Goal: Transaction & Acquisition: Book appointment/travel/reservation

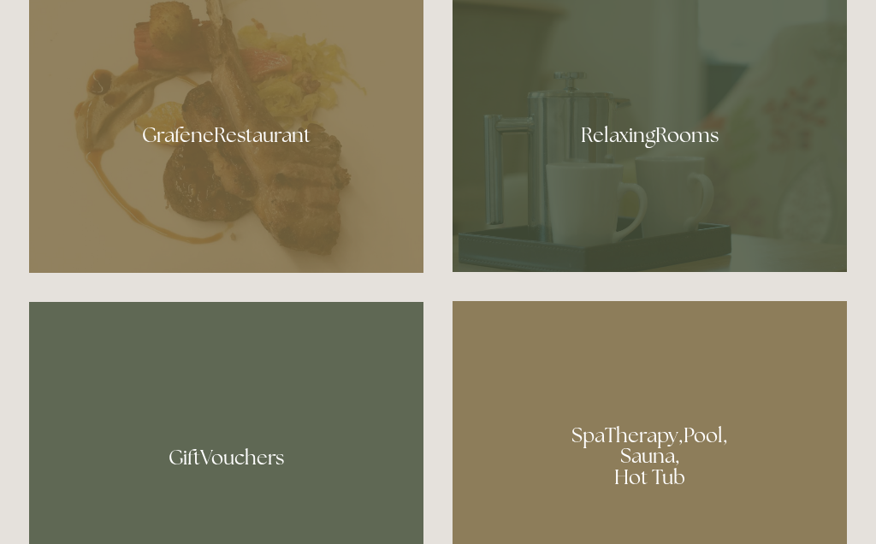
scroll to position [993, 0]
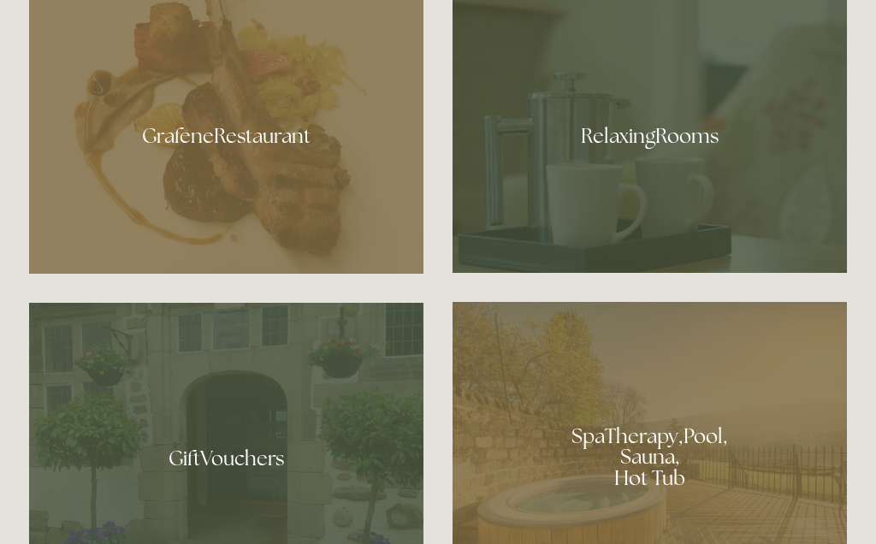
click at [241, 134] on div at bounding box center [226, 130] width 394 height 288
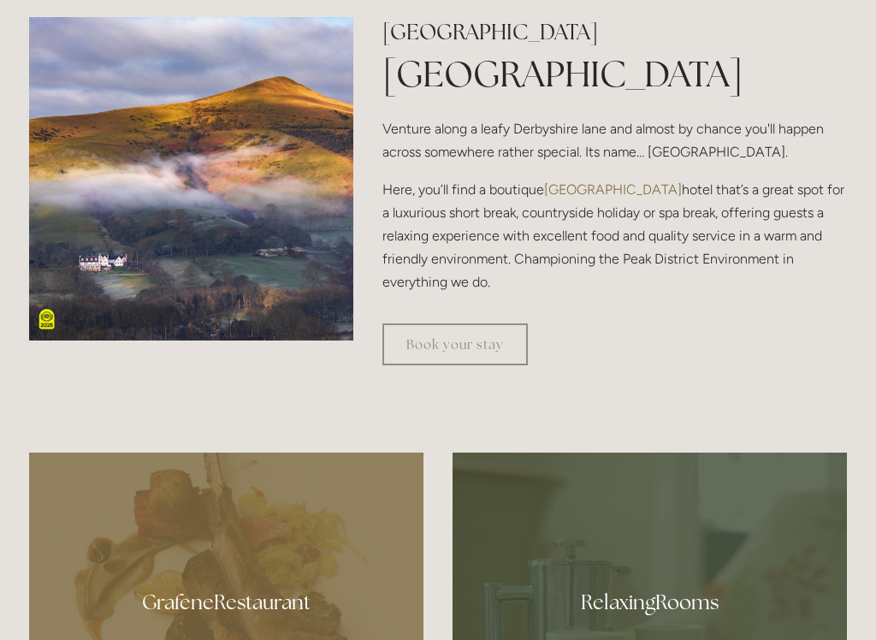
scroll to position [626, 0]
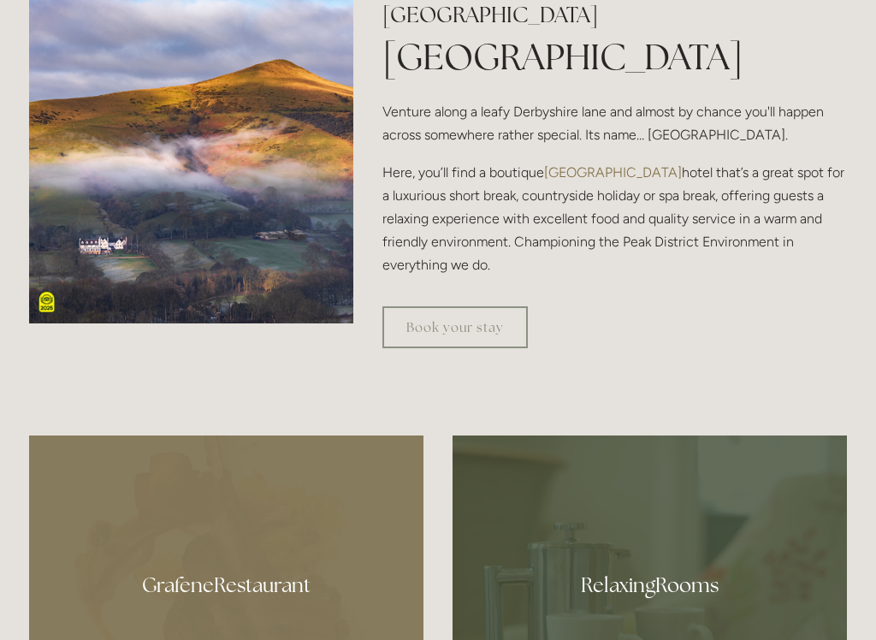
click at [765, 399] on div at bounding box center [438, 392] width 847 height 58
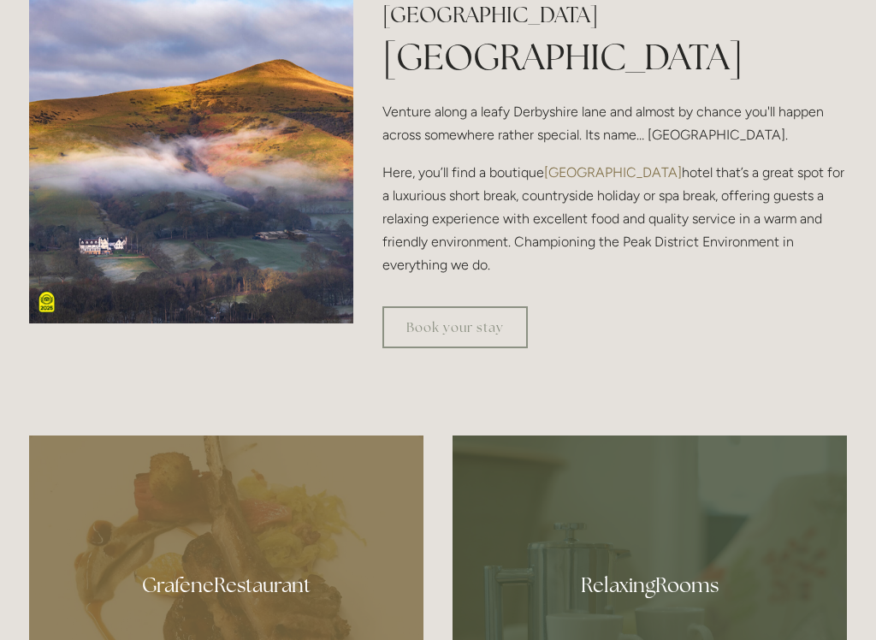
click at [446, 335] on link "Book your stay" at bounding box center [454, 327] width 145 height 42
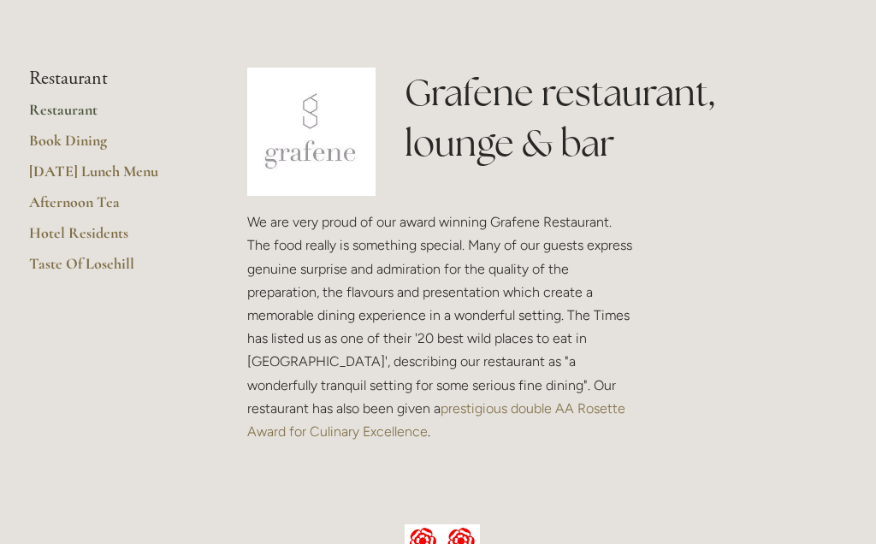
scroll to position [364, 0]
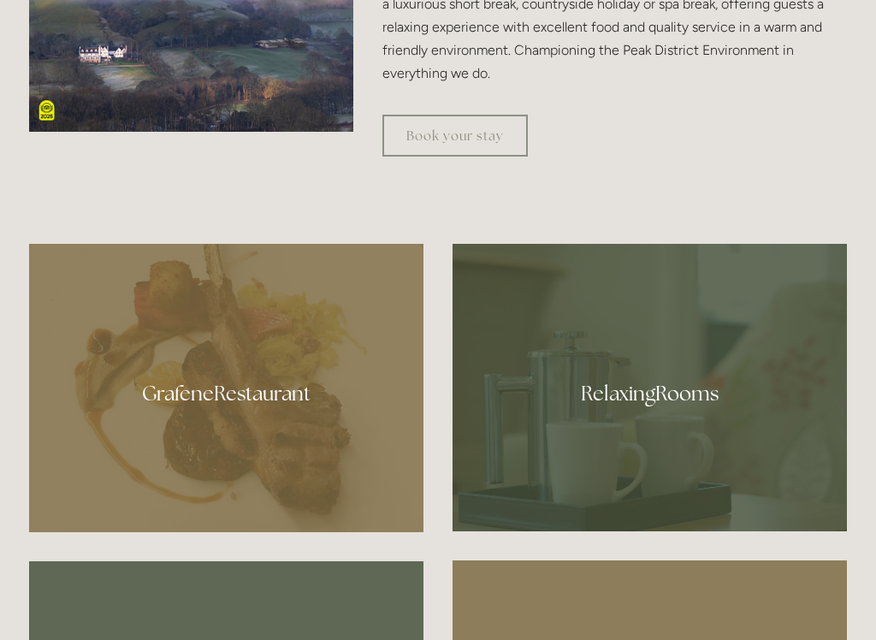
scroll to position [818, 0]
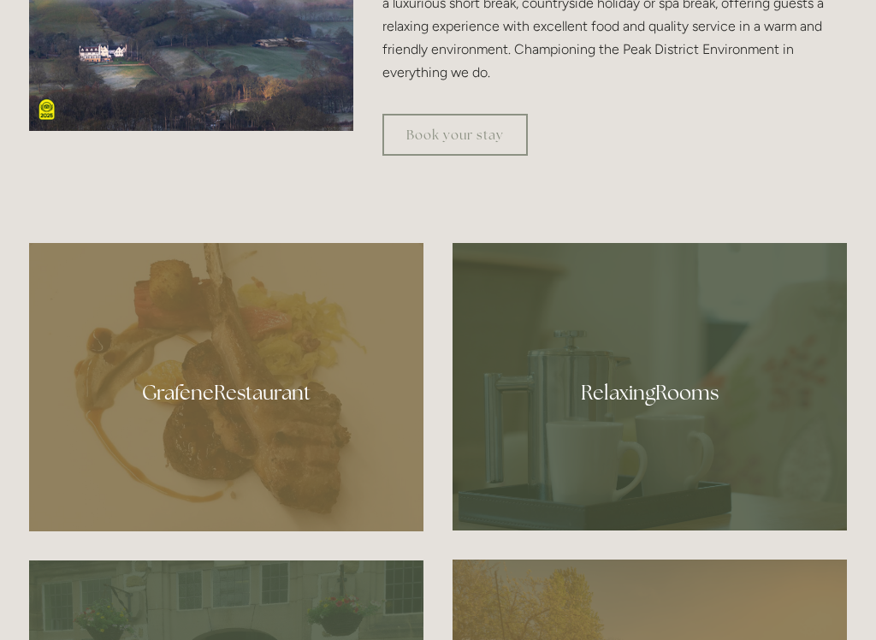
click at [230, 399] on div at bounding box center [226, 387] width 394 height 288
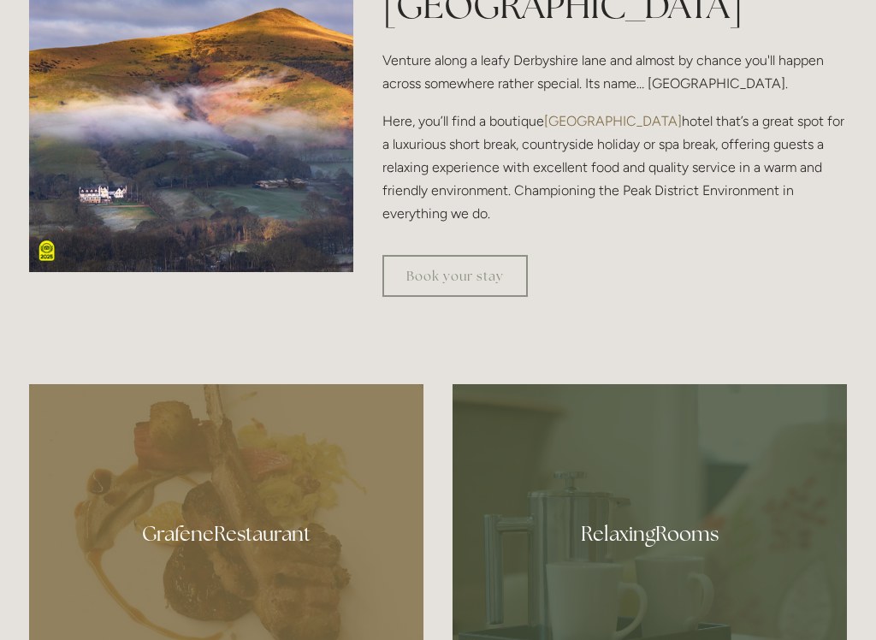
scroll to position [738, 0]
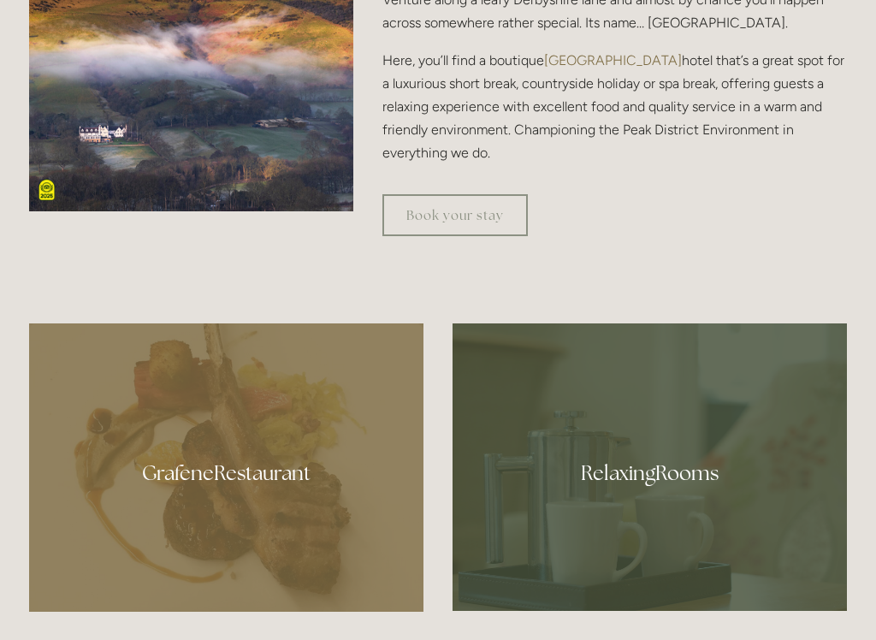
click at [664, 486] on div at bounding box center [649, 466] width 394 height 287
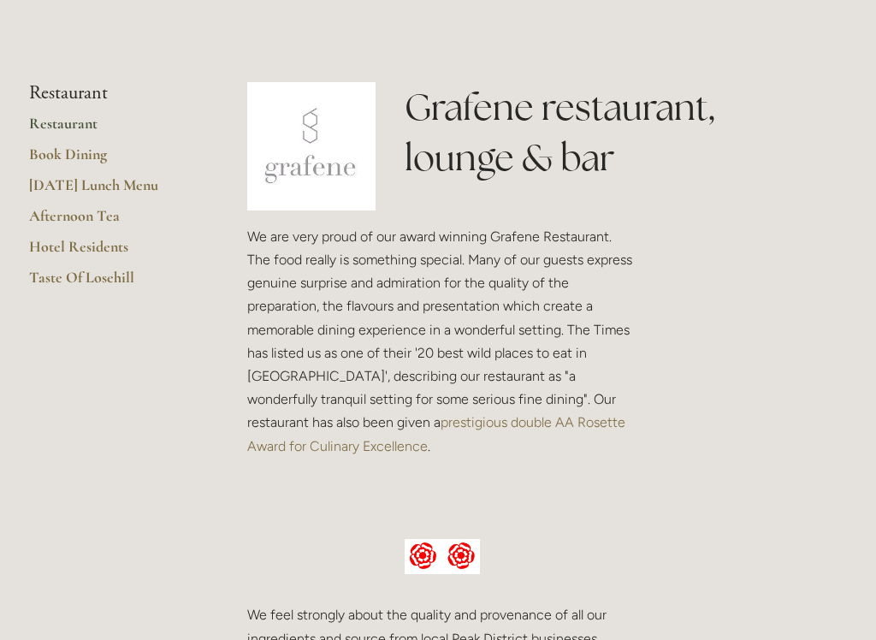
scroll to position [360, 0]
click at [76, 121] on link "Restaurant" at bounding box center [110, 128] width 163 height 31
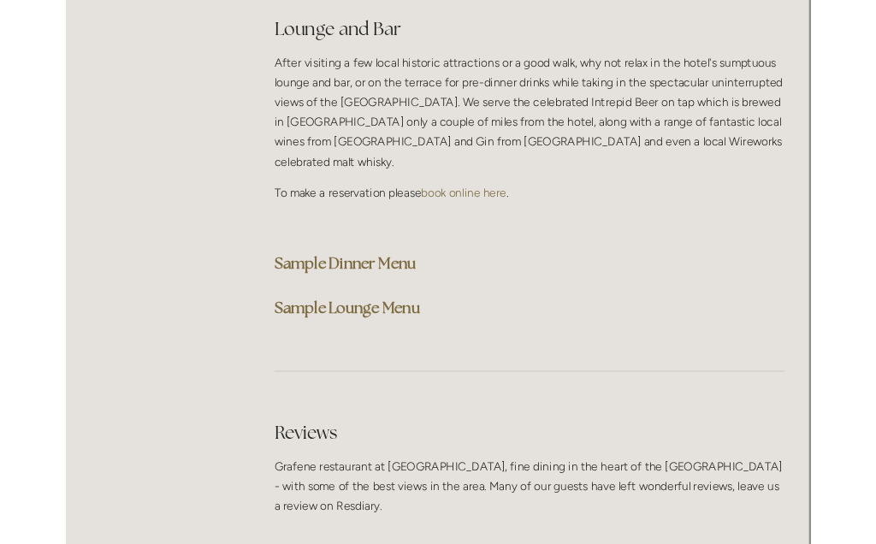
scroll to position [4355, 2]
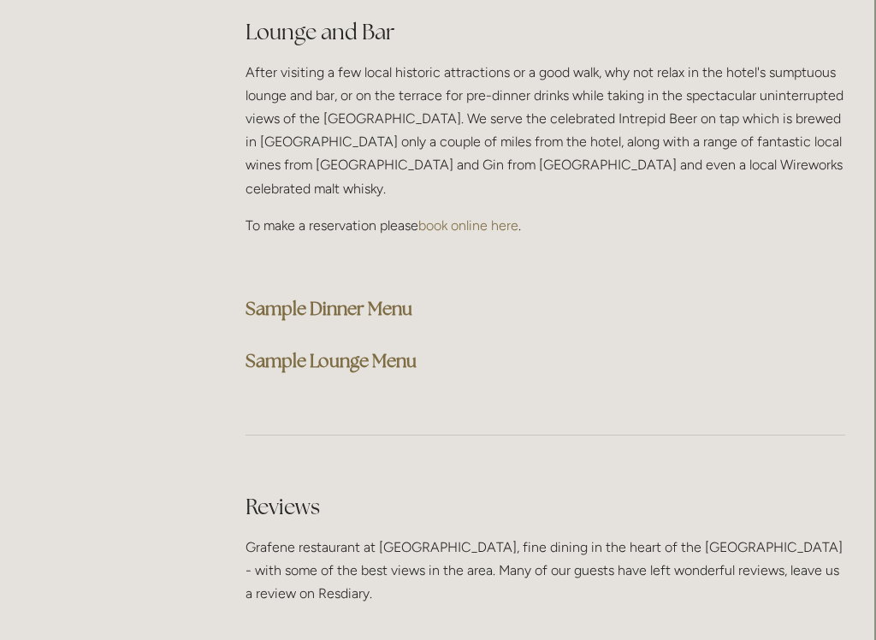
click at [382, 297] on strong "Sample Dinner Menu" at bounding box center [328, 308] width 167 height 23
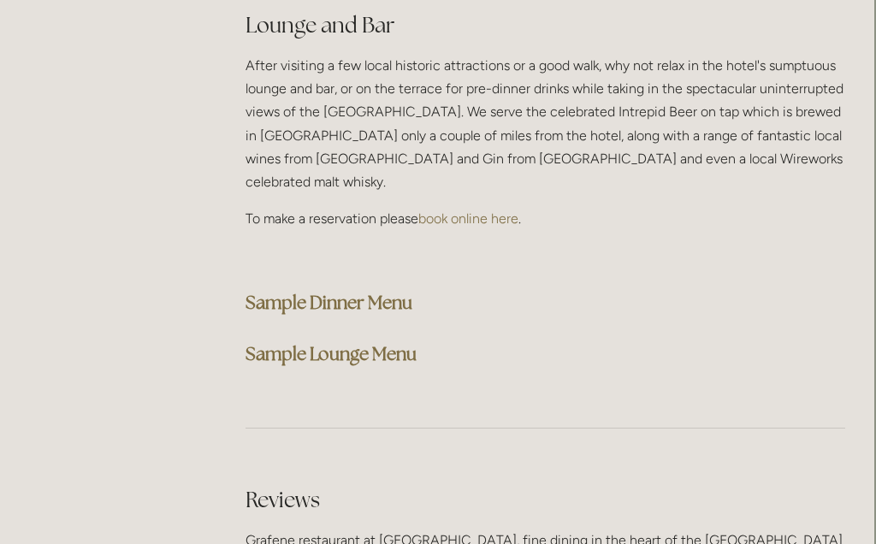
scroll to position [4402, 2]
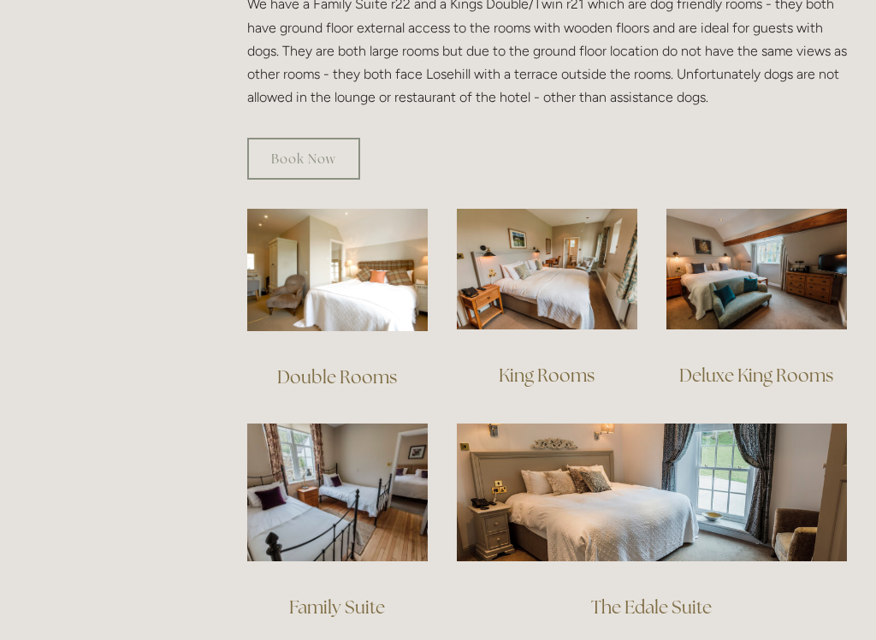
scroll to position [1049, 0]
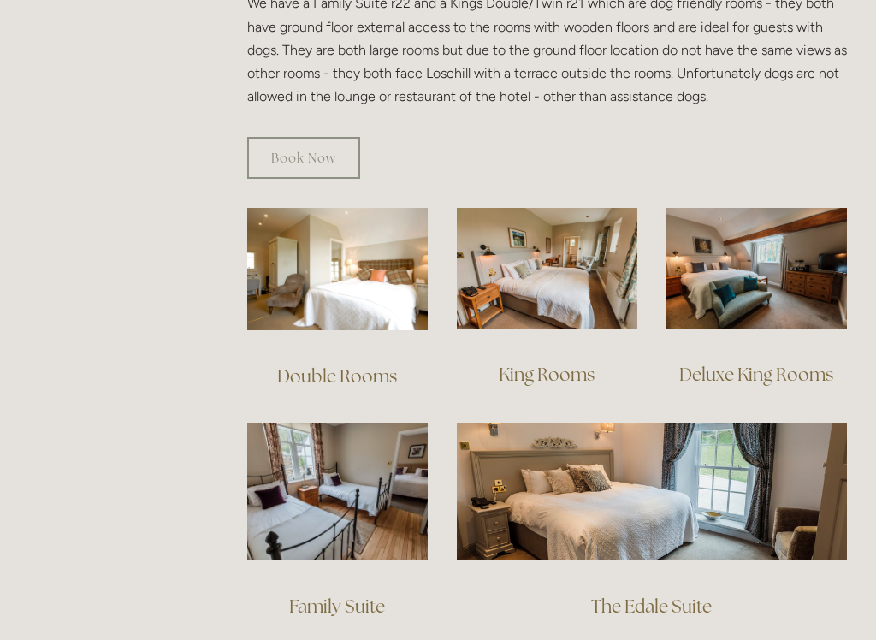
click at [785, 363] on link "Deluxe King Rooms" at bounding box center [756, 374] width 154 height 23
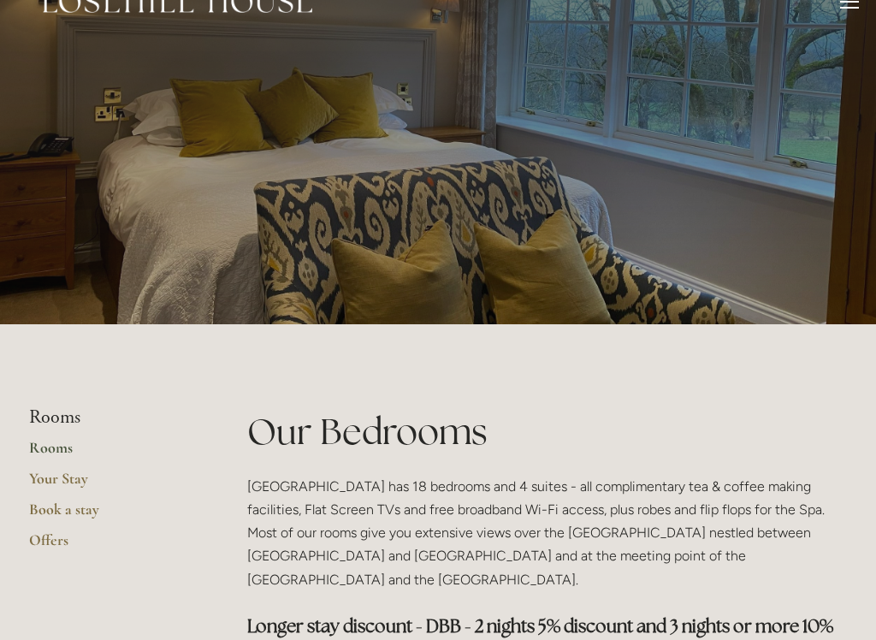
scroll to position [34, 0]
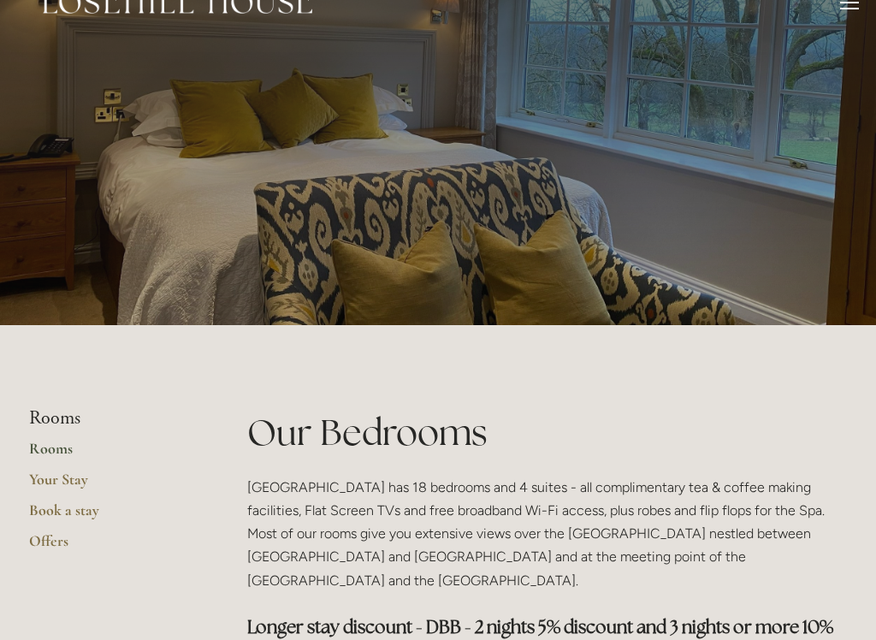
click at [82, 515] on link "Book a stay" at bounding box center [110, 515] width 163 height 31
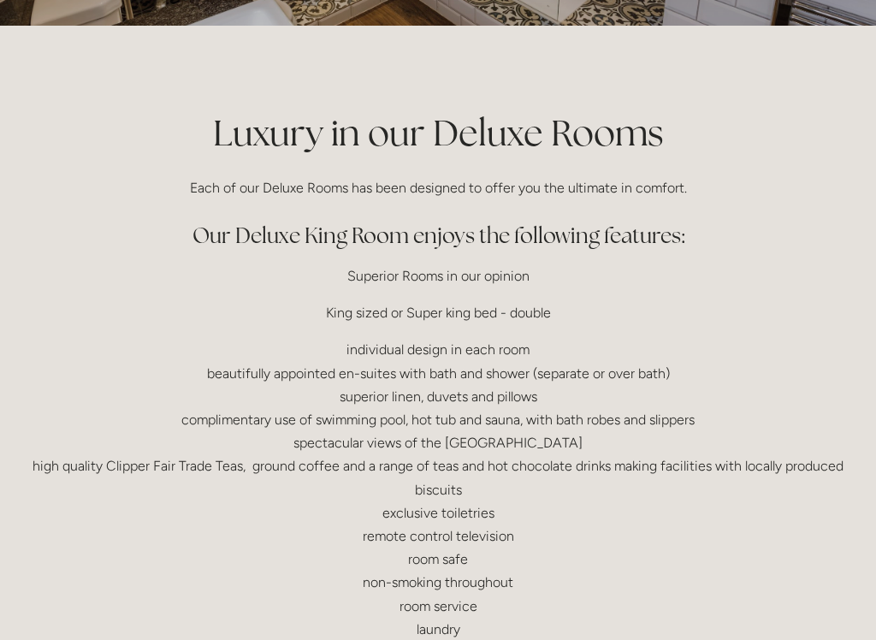
scroll to position [334, 0]
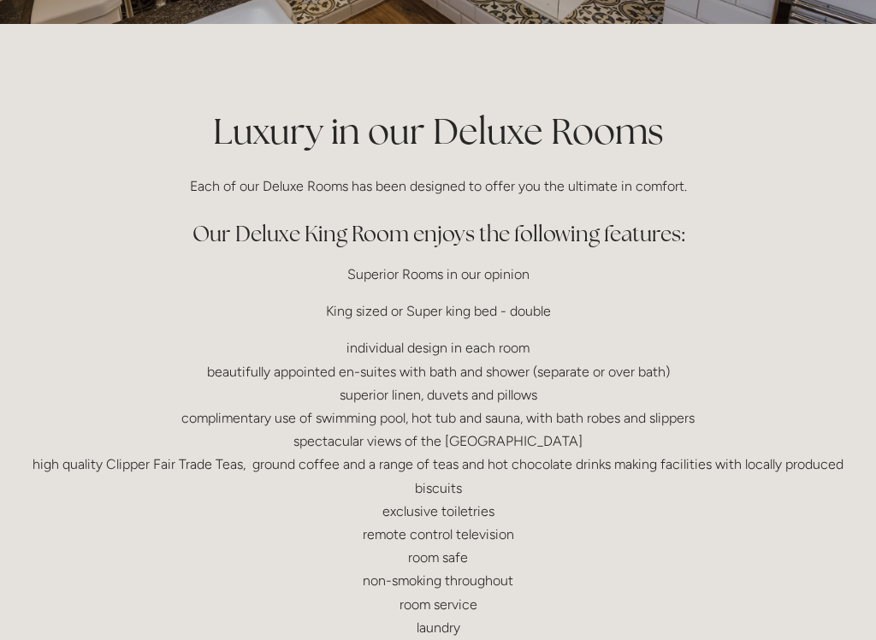
click at [776, 323] on div "Luxury in our Deluxe Rooms Each of our Deluxe Rooms has been designed to offer …" at bounding box center [438, 385] width 818 height 556
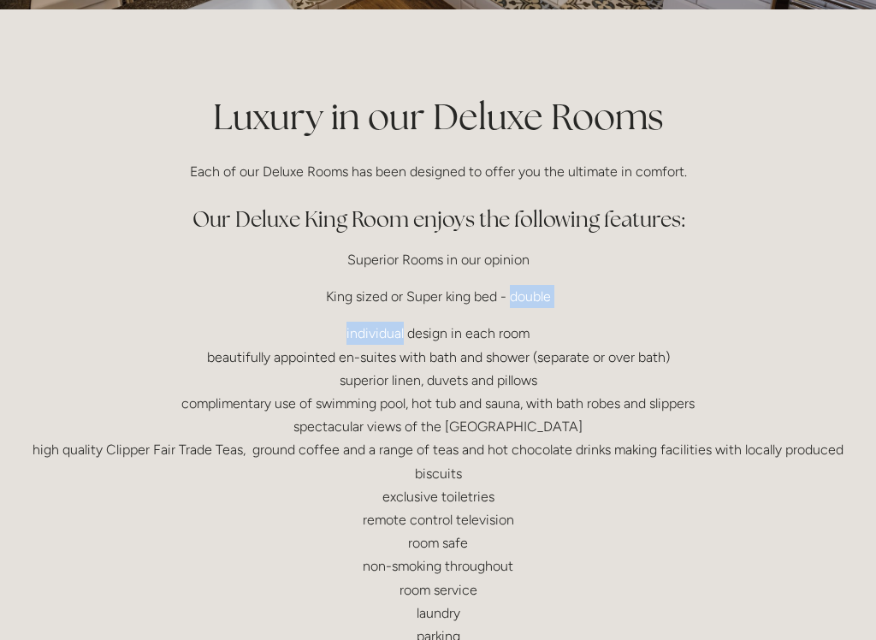
scroll to position [358, 0]
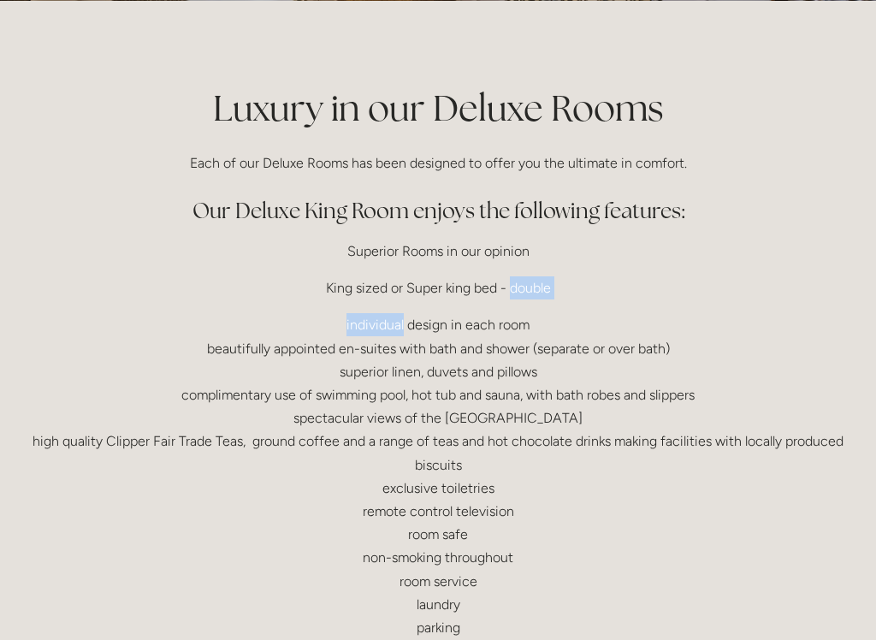
click at [774, 336] on p "individual design in each room beautifully appointed en-suites with bath and sh…" at bounding box center [438, 476] width 818 height 326
click at [800, 304] on div "Luxury in our Deluxe Rooms Each of our Deluxe Rooms has been designed to offer …" at bounding box center [438, 361] width 818 height 556
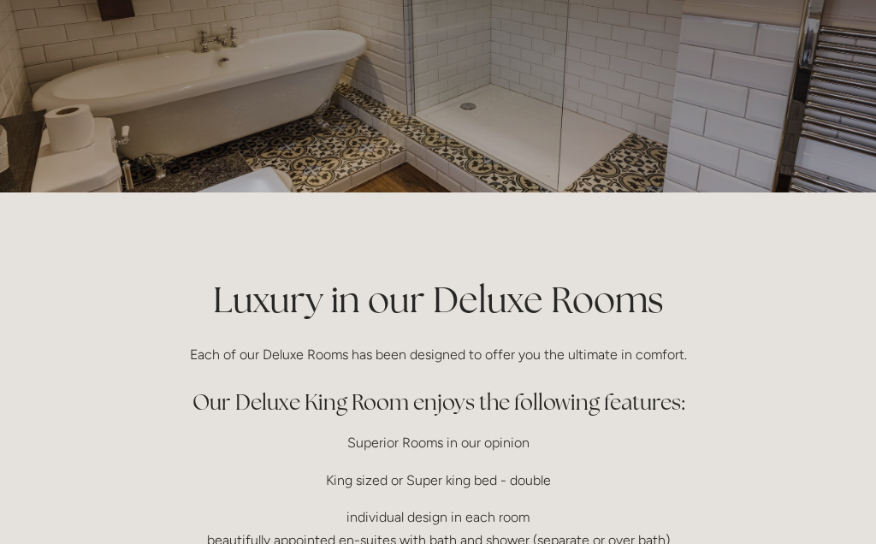
scroll to position [0, 0]
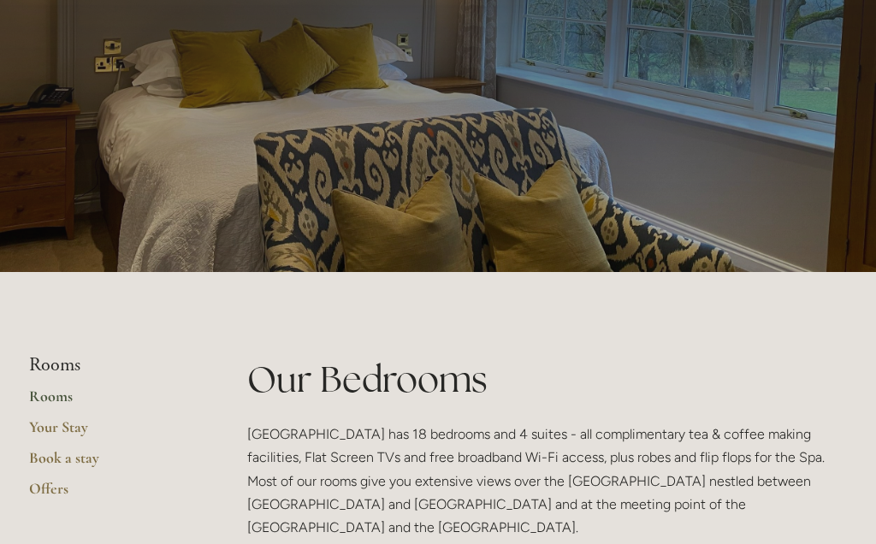
scroll to position [80, 0]
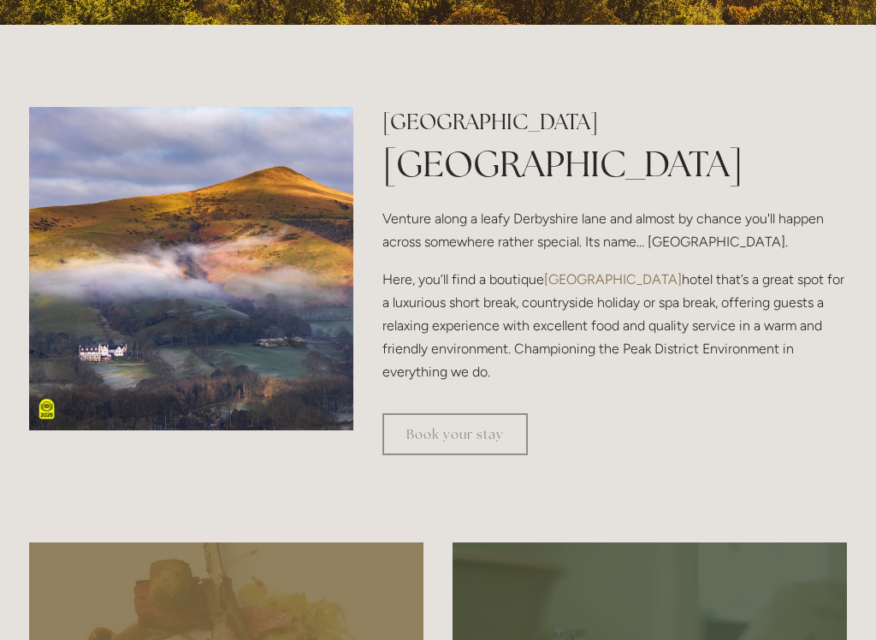
scroll to position [527, 0]
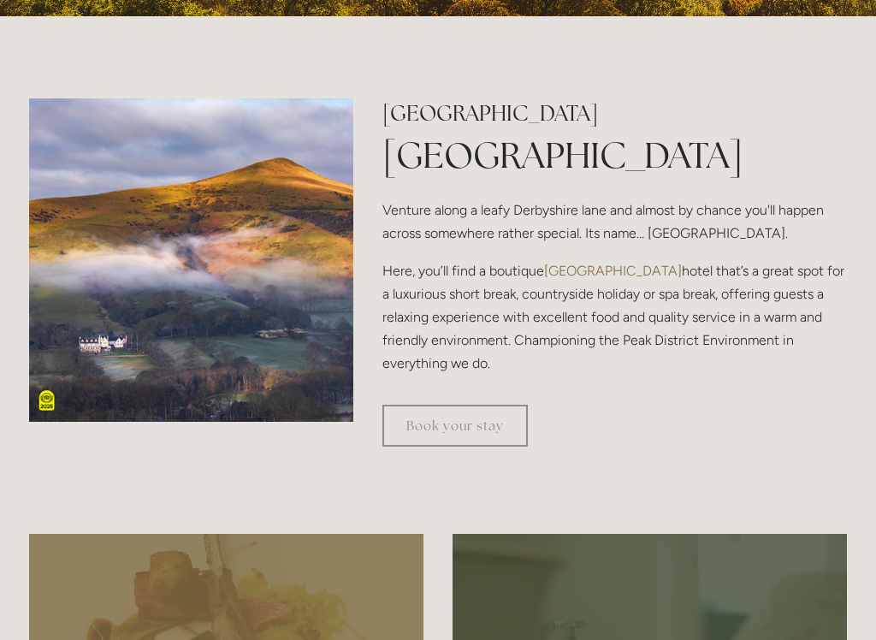
click at [448, 428] on link "Book your stay" at bounding box center [454, 426] width 145 height 42
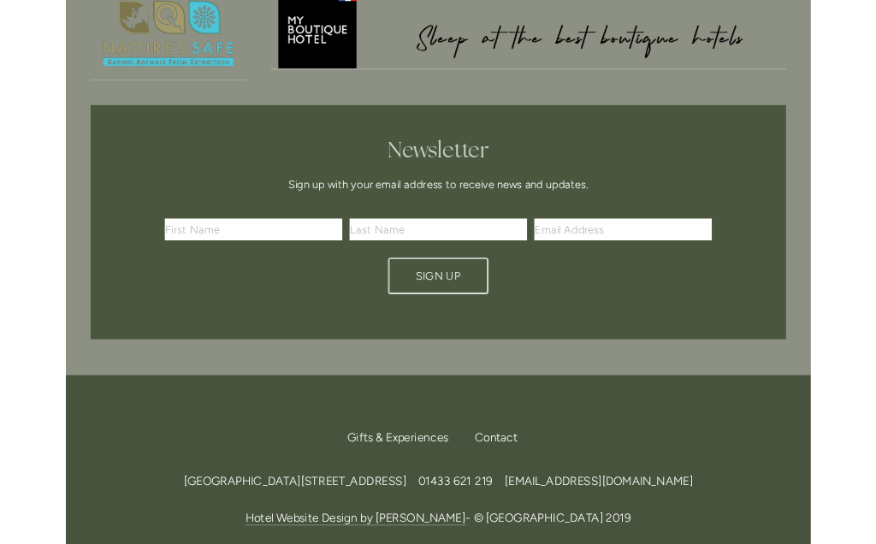
scroll to position [5121, 0]
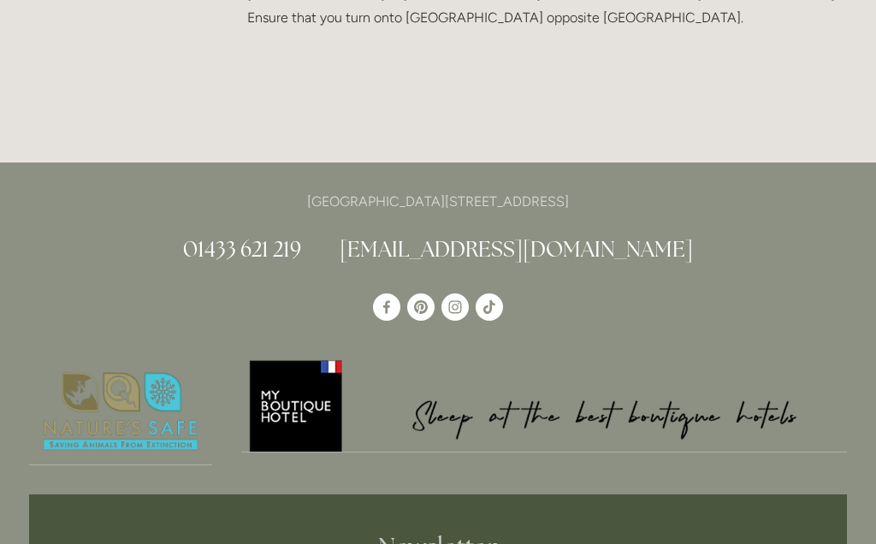
scroll to position [2100, 0]
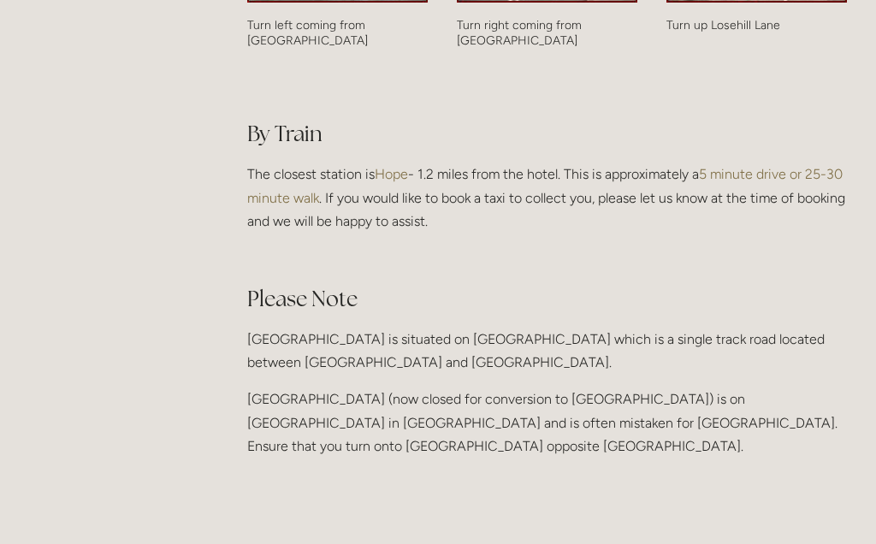
scroll to position [1637, 0]
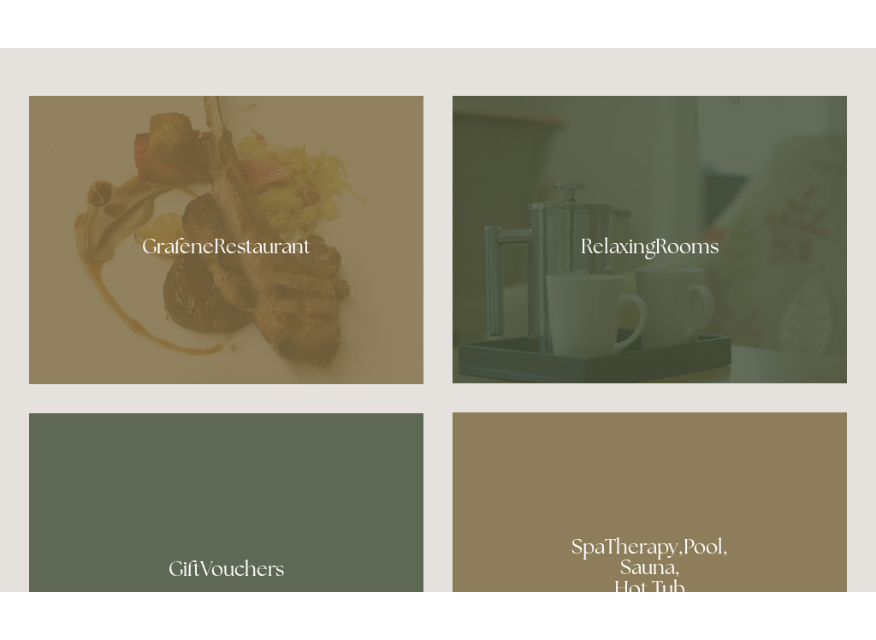
scroll to position [918, 0]
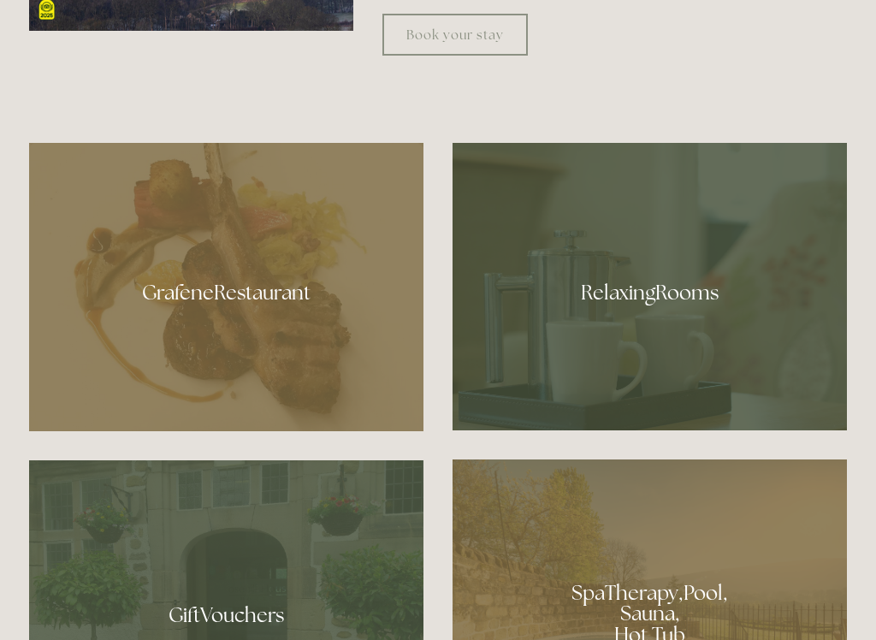
click at [635, 226] on div at bounding box center [649, 286] width 394 height 287
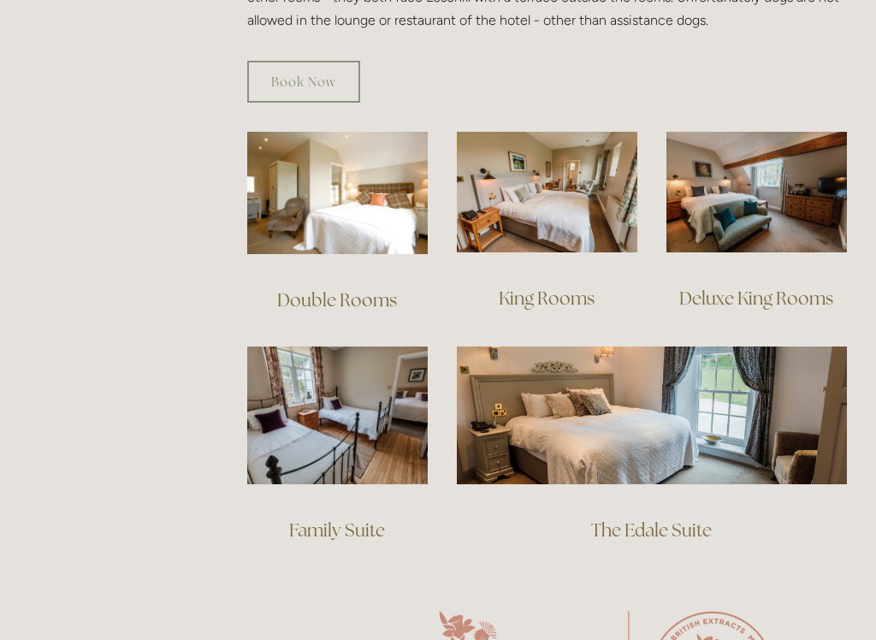
scroll to position [1126, 0]
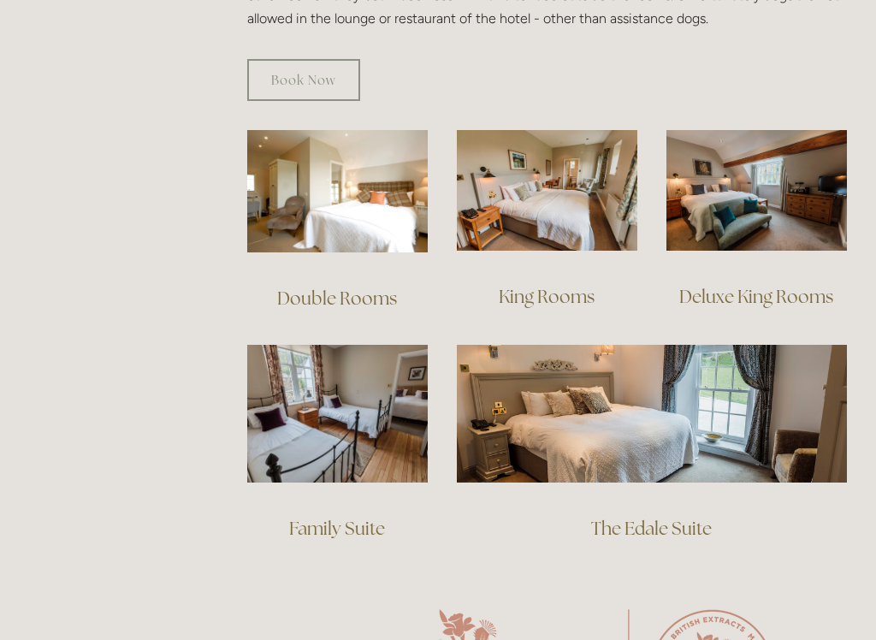
click at [772, 286] on link "Deluxe King Rooms" at bounding box center [756, 297] width 154 height 23
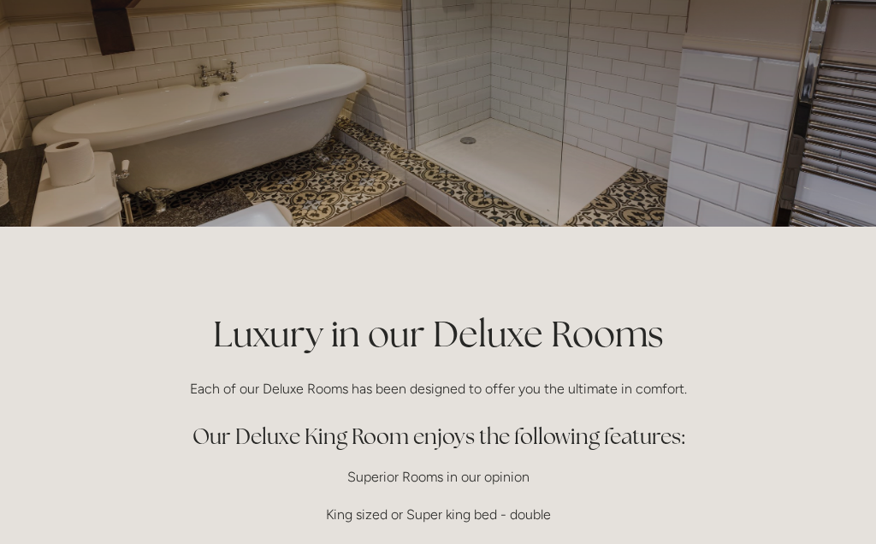
scroll to position [125, 0]
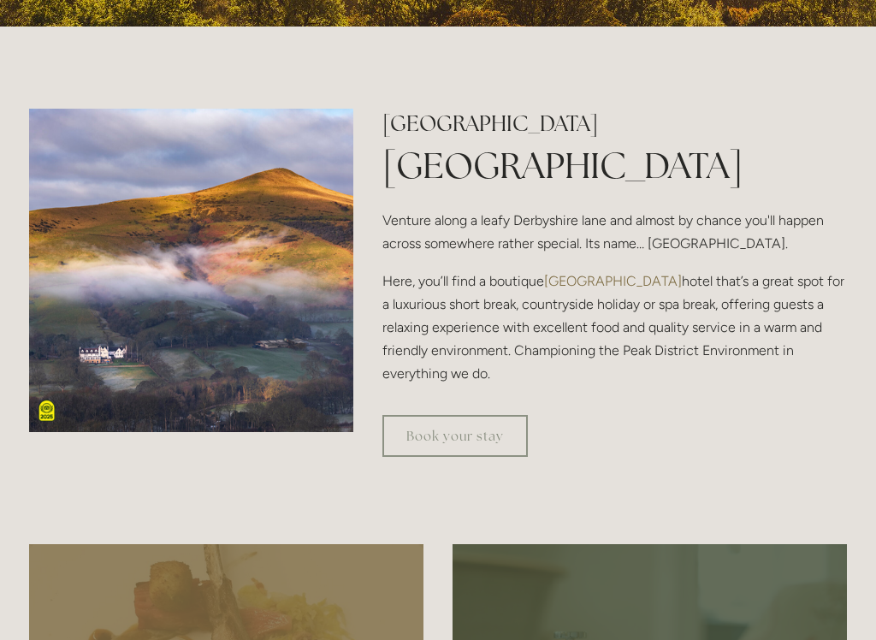
scroll to position [519, 0]
